Goal: Task Accomplishment & Management: Use online tool/utility

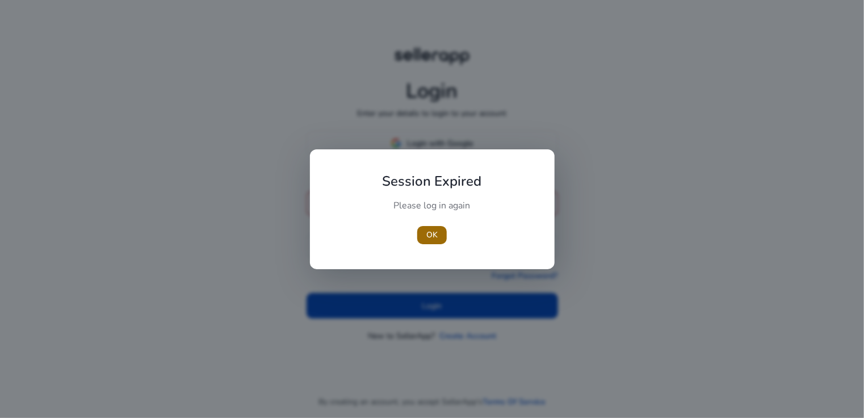
click at [439, 236] on span "button" at bounding box center [432, 234] width 30 height 27
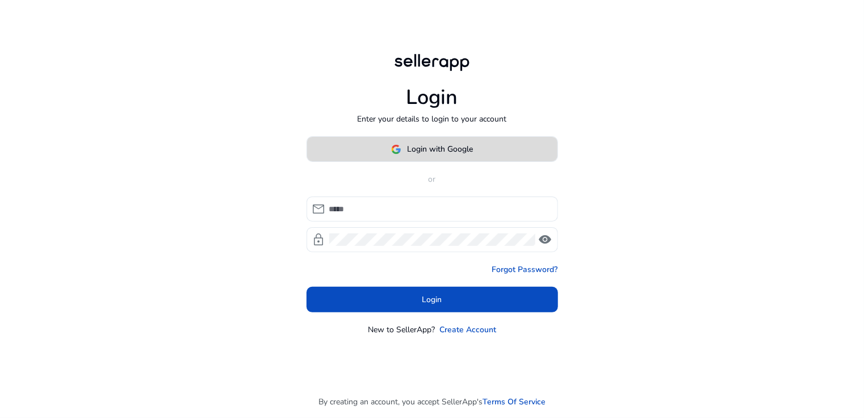
click at [420, 144] on span "Login with Google" at bounding box center [440, 149] width 66 height 12
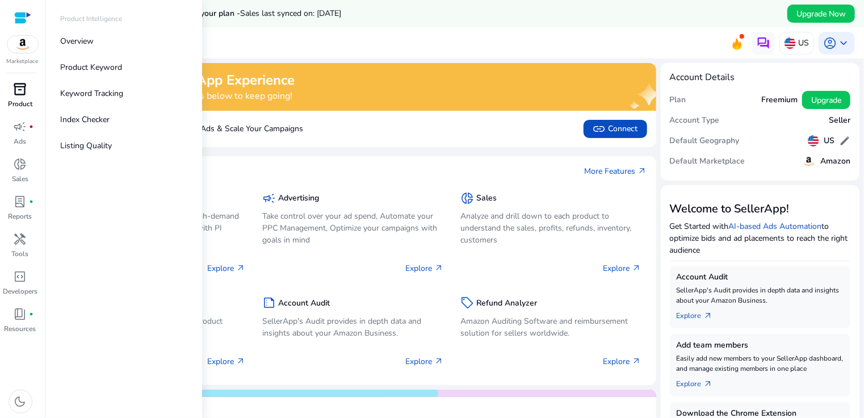
click at [23, 89] on span "inventory_2" at bounding box center [21, 89] width 14 height 14
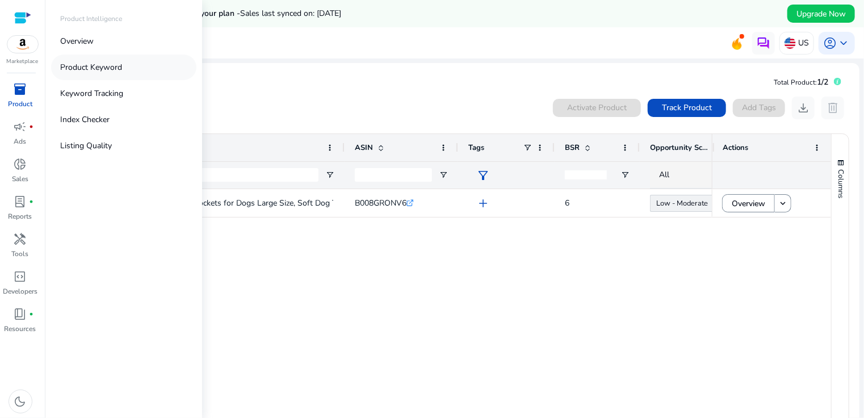
click at [91, 62] on p "Product Keyword" at bounding box center [91, 67] width 62 height 12
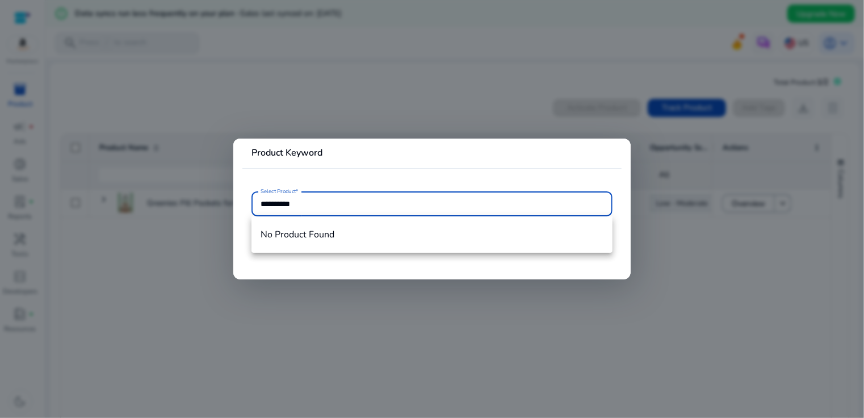
click at [320, 210] on div "*********" at bounding box center [432, 203] width 343 height 25
type input "*"
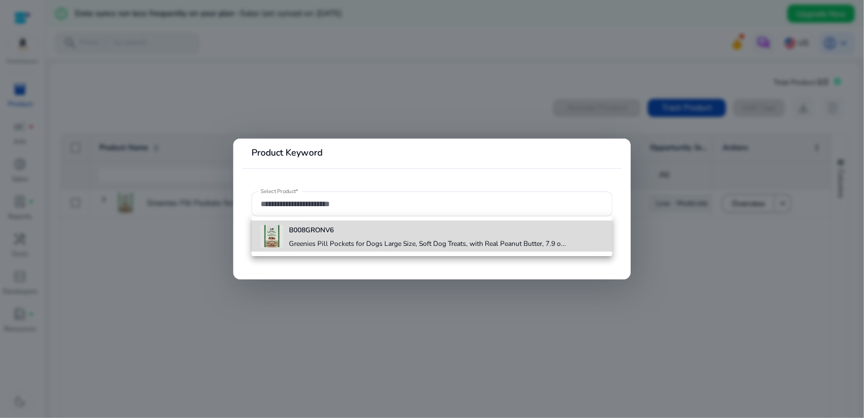
click at [385, 242] on h4 "Greenies Pill Pockets for Dogs Large Size, Soft Dog Treats, with Real Peanut Bu…" at bounding box center [427, 243] width 277 height 9
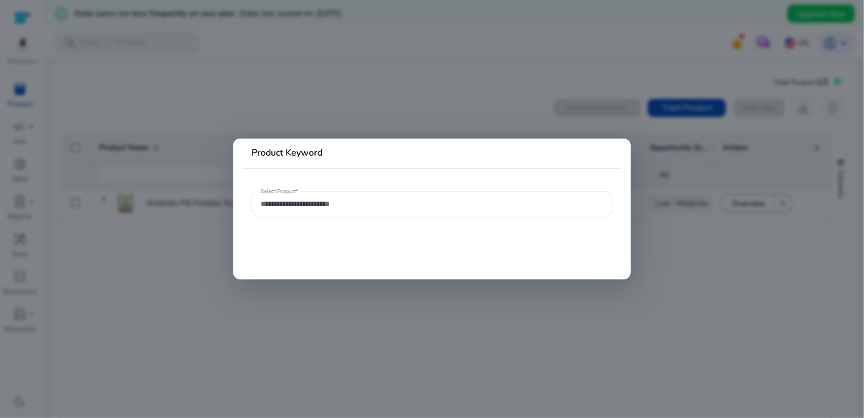
type input "**********"
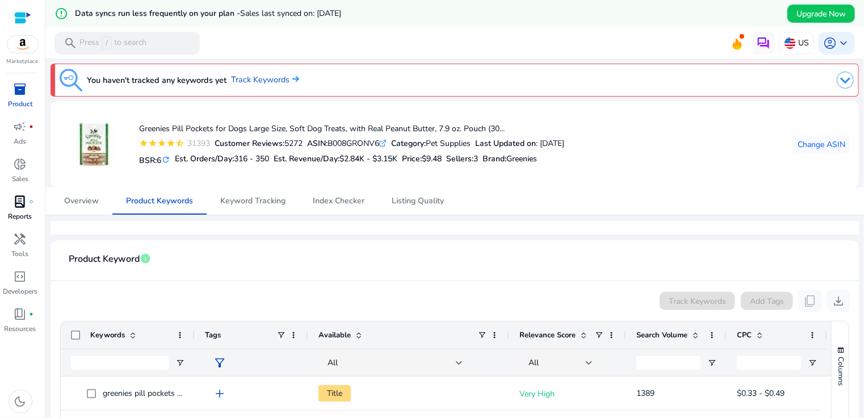
click at [19, 207] on span "lab_profile" at bounding box center [21, 202] width 14 height 14
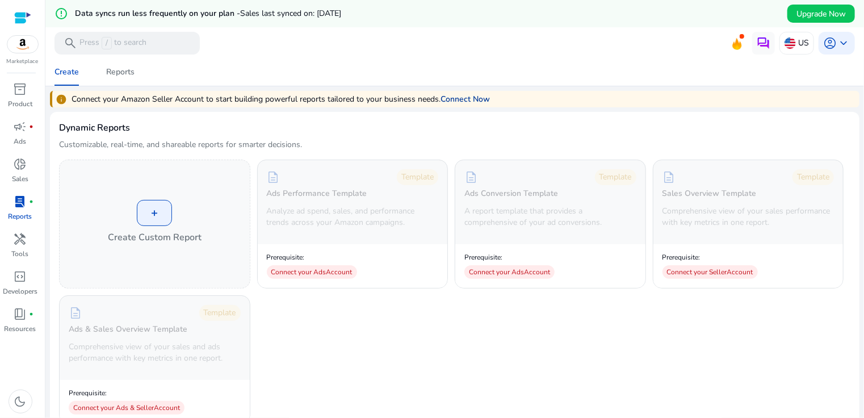
click at [472, 98] on link "Connect Now" at bounding box center [465, 99] width 49 height 12
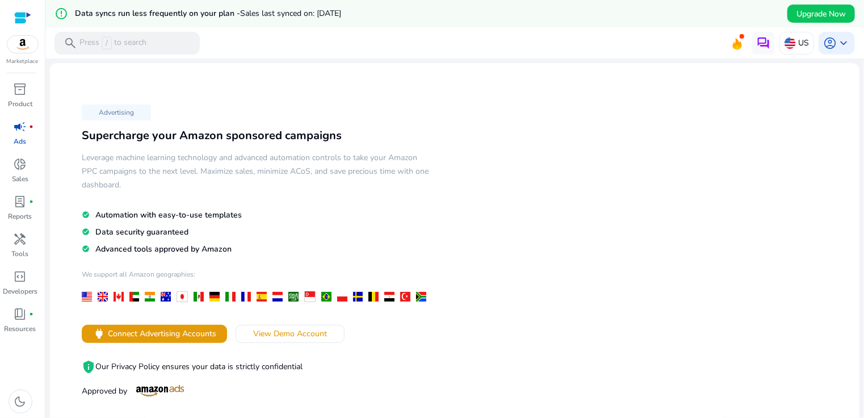
click at [145, 215] on span "Automation with easy-to-use templates" at bounding box center [168, 215] width 146 height 11
click at [20, 246] on span "handyman" at bounding box center [21, 239] width 14 height 14
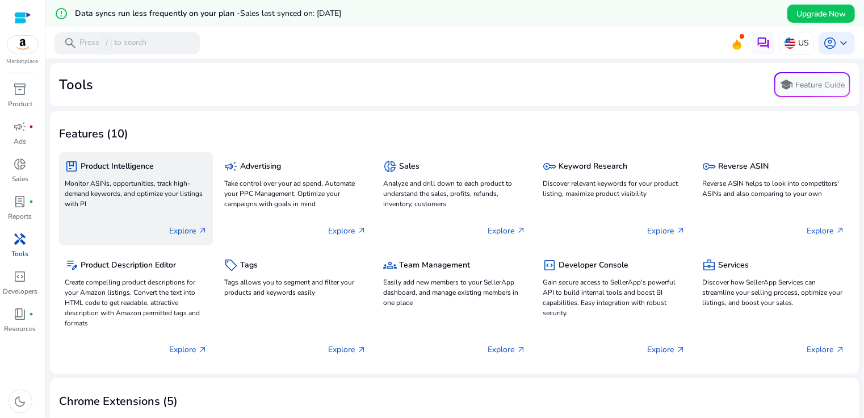
click at [115, 186] on p "Monitor ASINs, opportunities, track high-demand keywords, and optimize your lis…" at bounding box center [136, 193] width 143 height 31
